Goal: Information Seeking & Learning: Learn about a topic

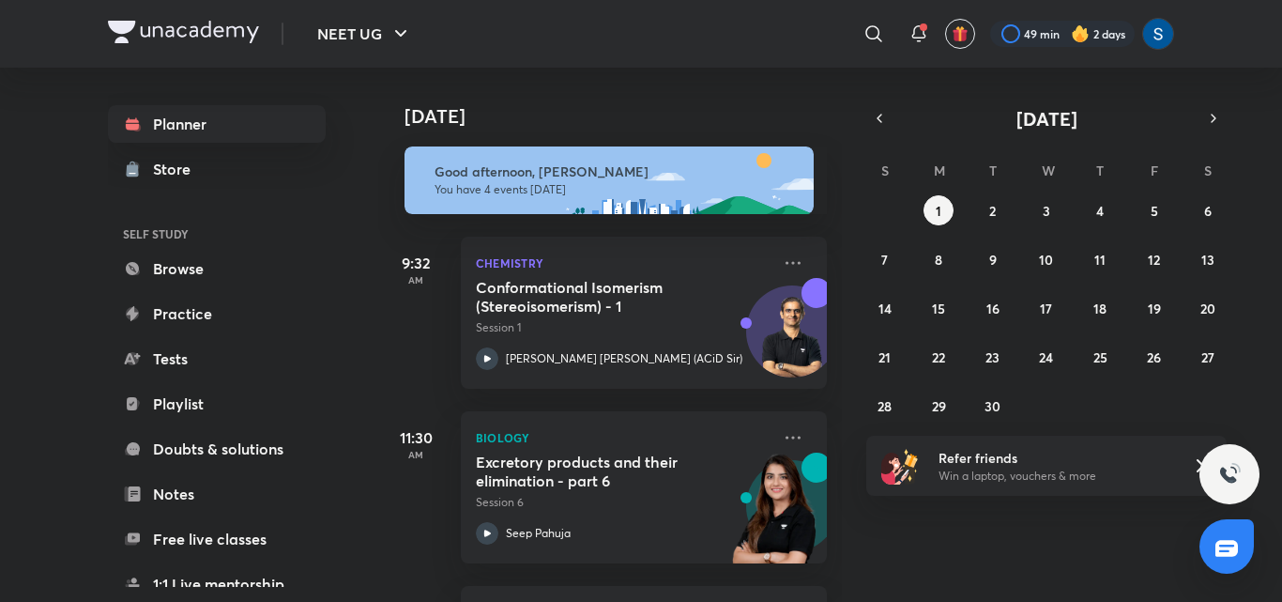
click at [823, 89] on div "[DATE]" at bounding box center [611, 98] width 467 height 60
click at [875, 126] on icon "button" at bounding box center [879, 118] width 15 height 17
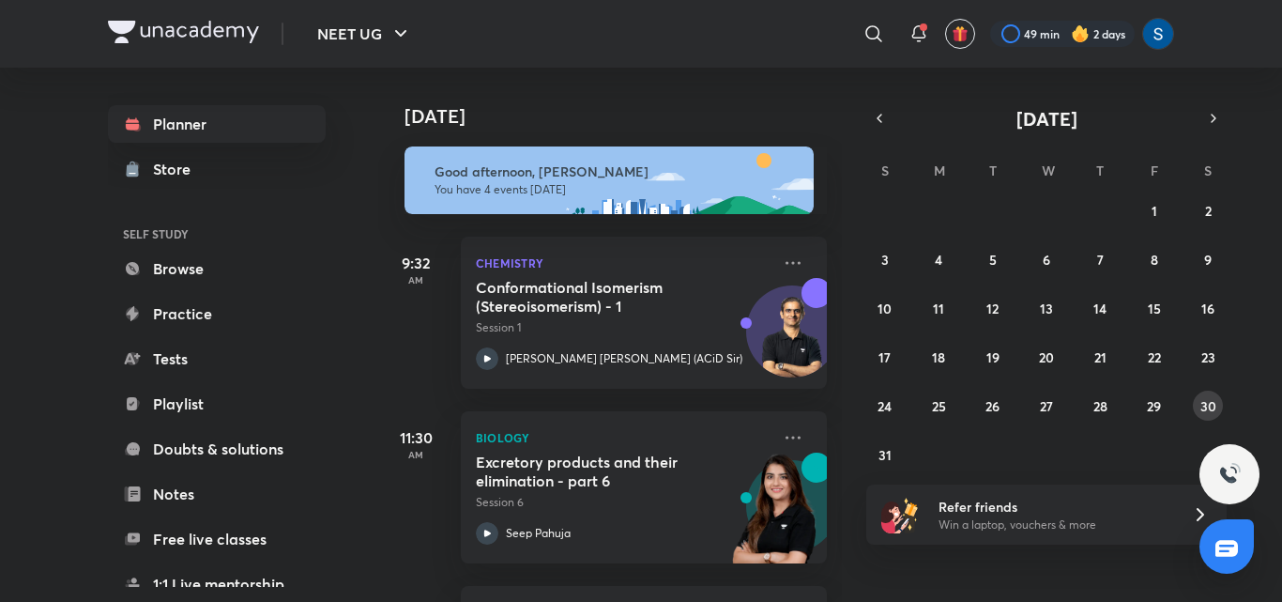
click at [1215, 403] on abbr "30" at bounding box center [1208, 406] width 16 height 18
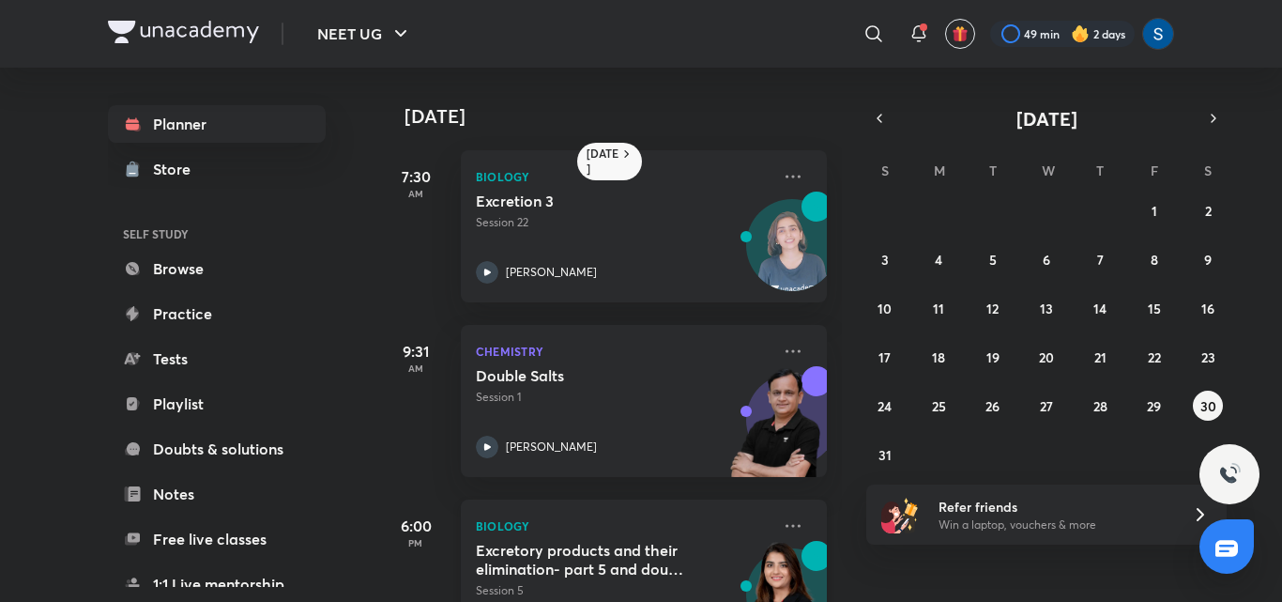
click at [693, 537] on div "Biology Excretory products and their elimination- part 5 and doubt clearing ses…" at bounding box center [644, 575] width 366 height 152
click at [873, 456] on button "31" at bounding box center [885, 454] width 30 height 30
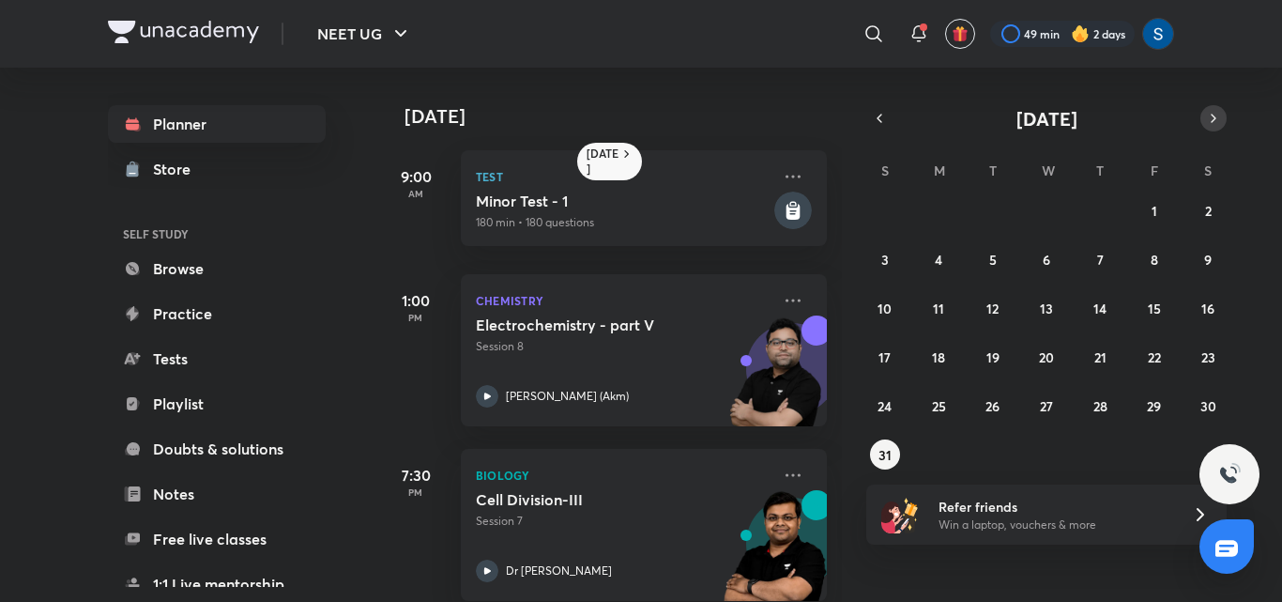
click at [1202, 112] on button "button" at bounding box center [1213, 118] width 26 height 26
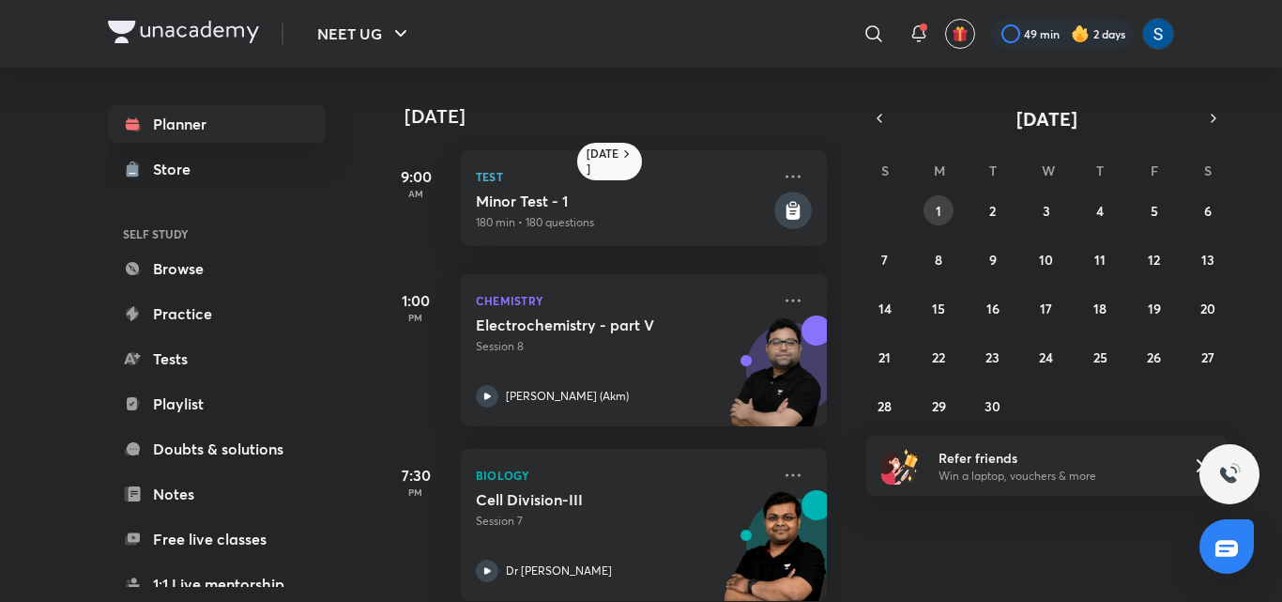
click at [943, 211] on button "1" at bounding box center [939, 210] width 30 height 30
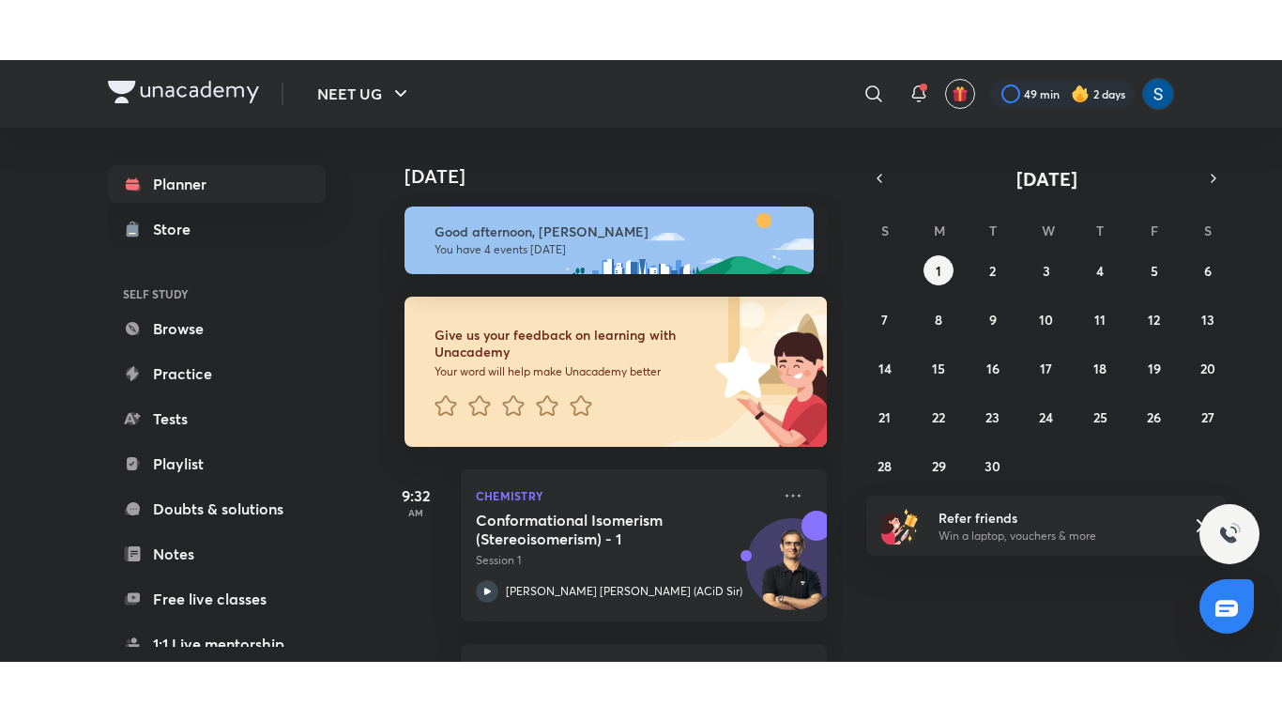
scroll to position [455, 0]
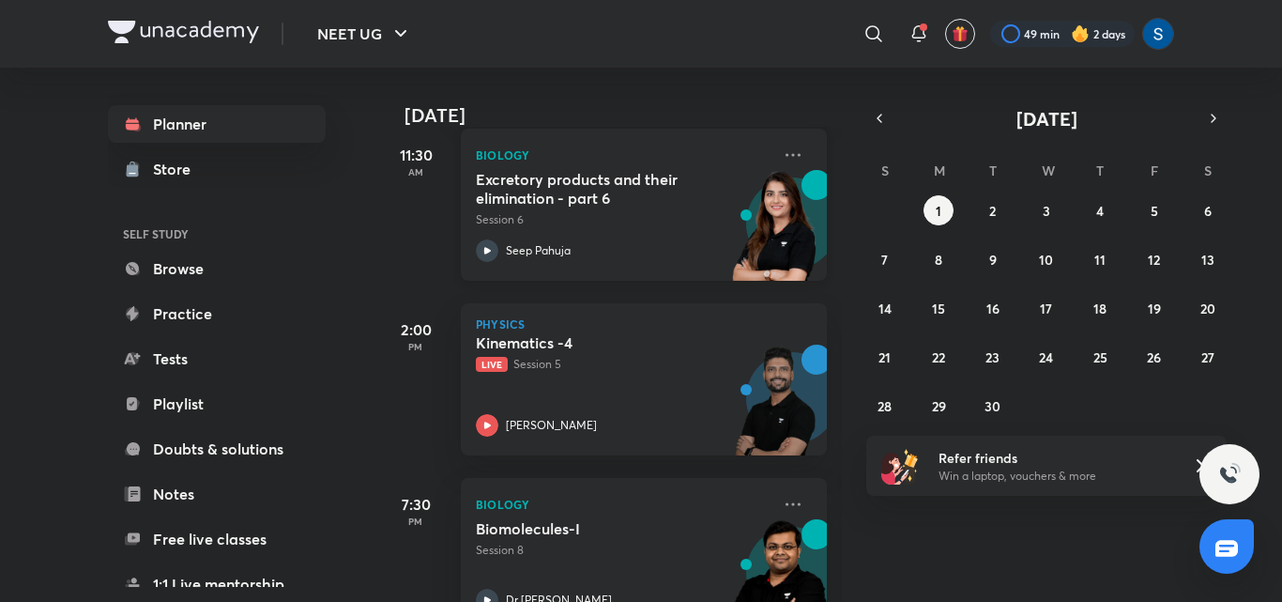
click at [688, 202] on h5 "Excretory products and their elimination - part 6" at bounding box center [593, 189] width 234 height 38
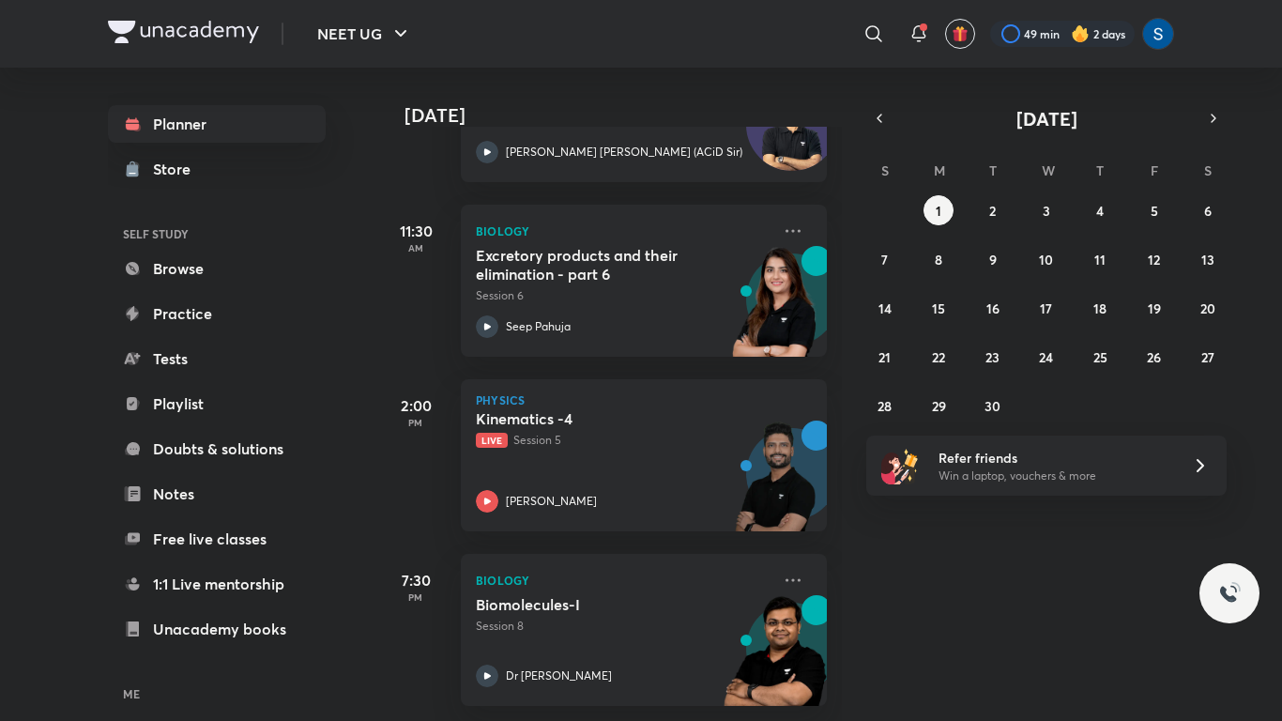
scroll to position [393, 0]
